Goal: Ask a question

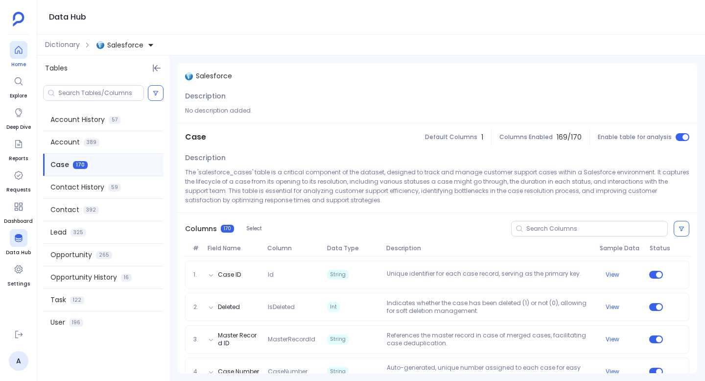
click at [17, 53] on icon at bounding box center [19, 50] width 10 height 10
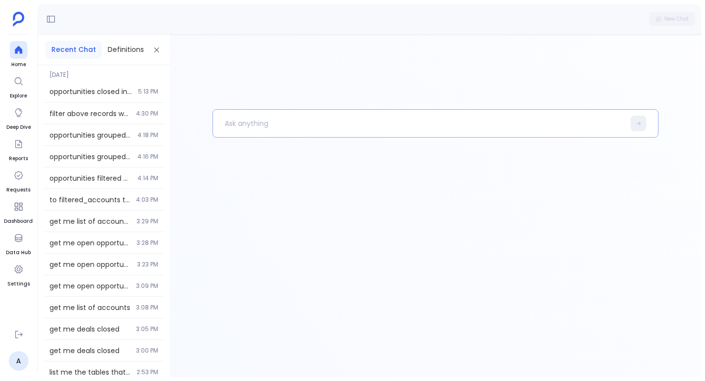
click at [277, 122] on p at bounding box center [419, 123] width 412 height 25
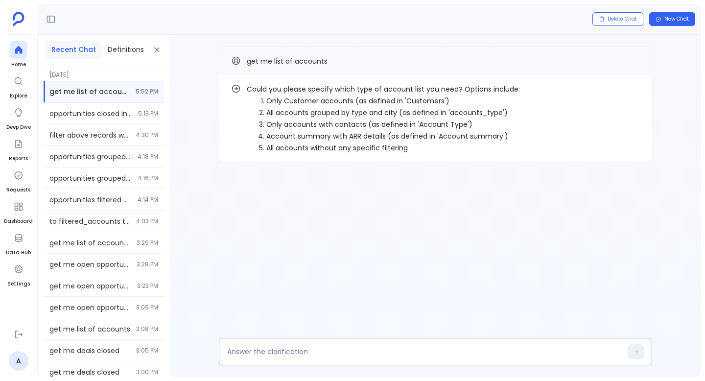
click at [274, 354] on textarea at bounding box center [424, 352] width 395 height 10
type textarea "1"
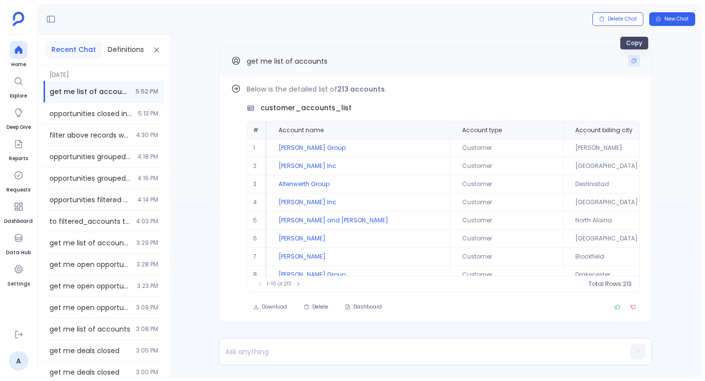
click at [634, 60] on icon "Copy" at bounding box center [634, 61] width 6 height 6
click at [307, 352] on p at bounding box center [416, 352] width 395 height 14
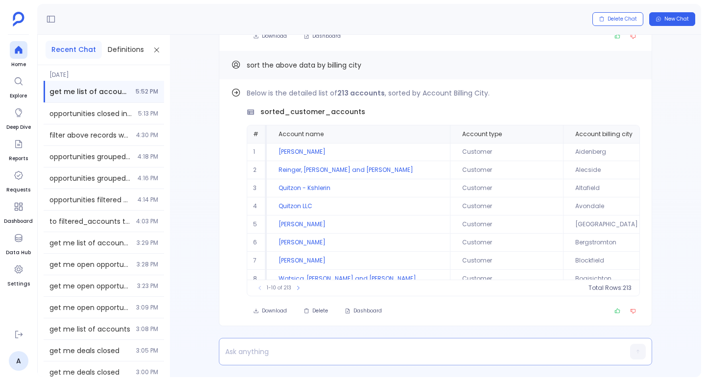
click at [345, 349] on p at bounding box center [416, 352] width 395 height 14
click at [678, 24] on button "New Chat" at bounding box center [672, 19] width 46 height 14
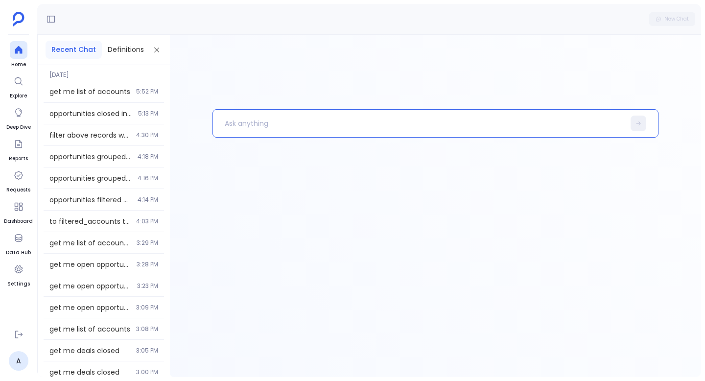
click at [285, 118] on p at bounding box center [419, 123] width 412 height 25
